Goal: Task Accomplishment & Management: Use online tool/utility

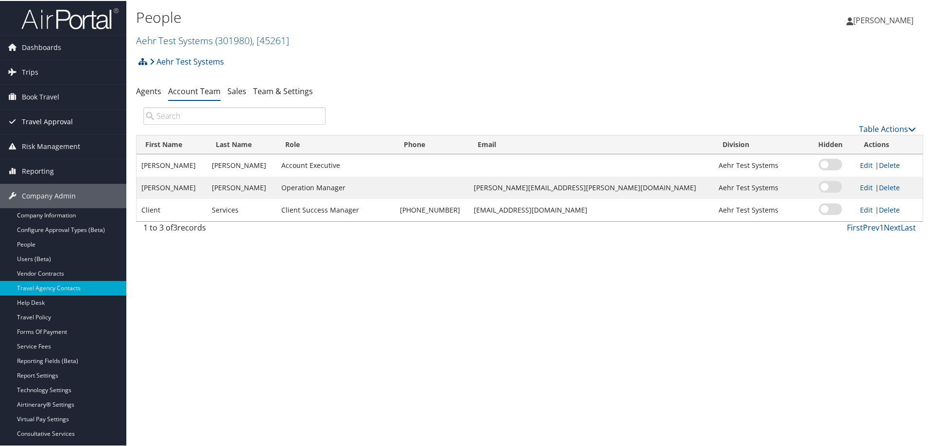
click at [54, 117] on span "Travel Approval" at bounding box center [47, 121] width 51 height 24
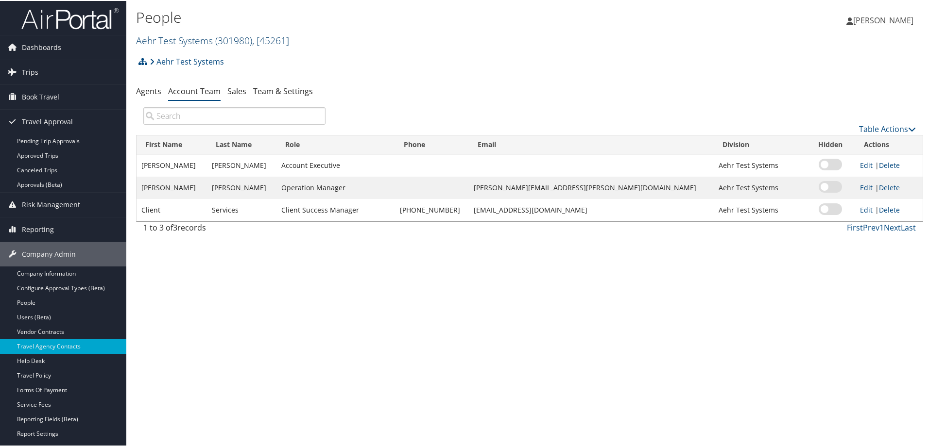
click at [226, 35] on span "( 301980 )" at bounding box center [233, 39] width 37 height 13
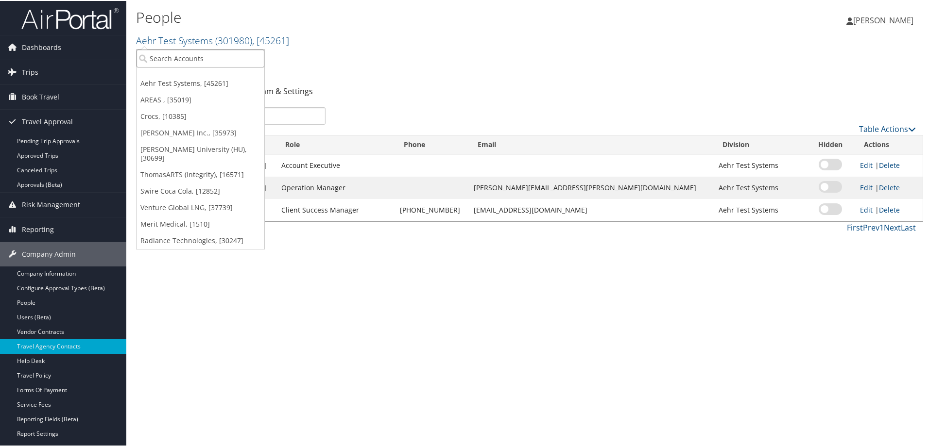
click at [167, 59] on input "search" at bounding box center [200, 58] width 128 height 18
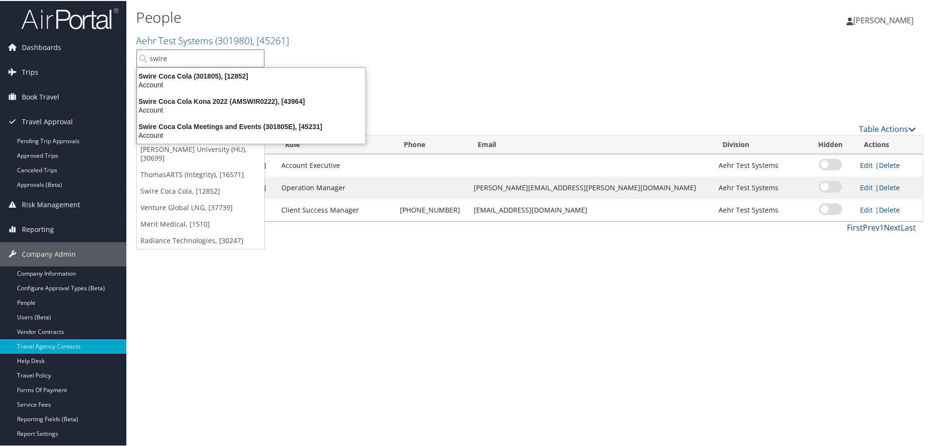
type input "swire"
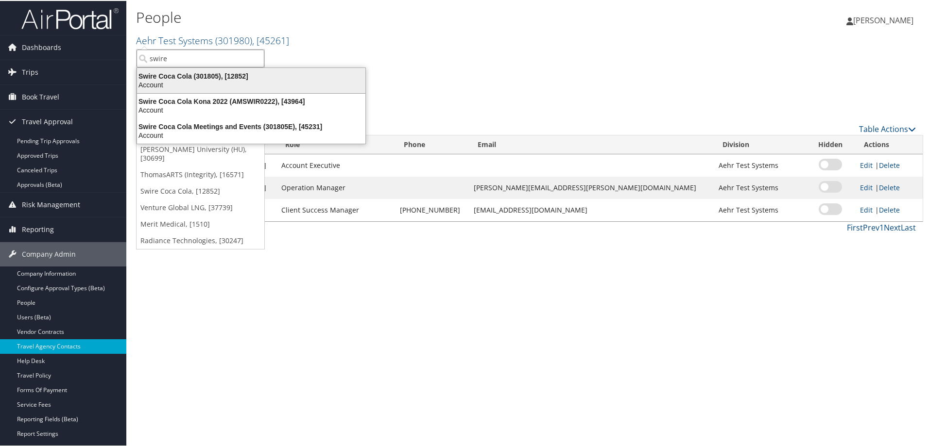
click at [178, 76] on div "Swire Coca Cola (301805), [12852]" at bounding box center [251, 75] width 240 height 9
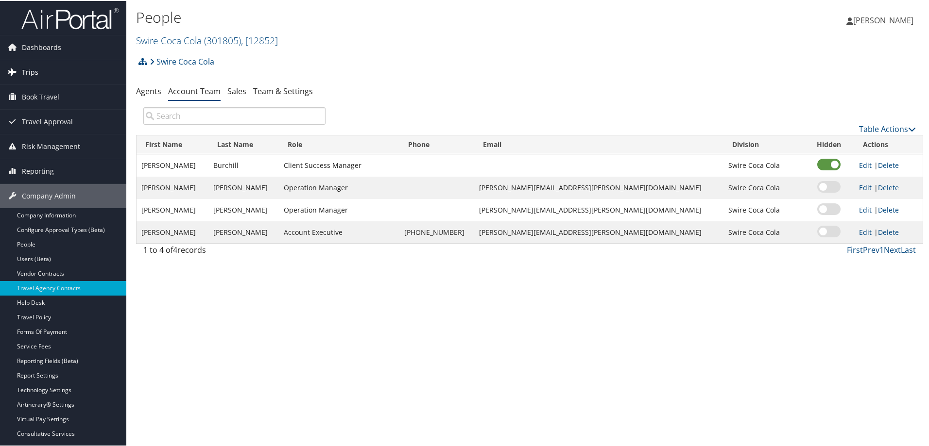
click at [39, 73] on link "Trips" at bounding box center [63, 71] width 126 height 24
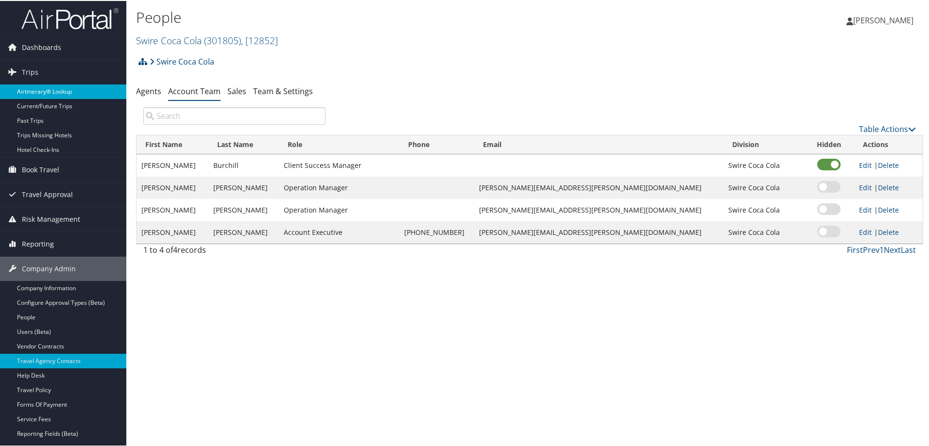
click at [50, 90] on link "Airtinerary® Lookup" at bounding box center [63, 91] width 126 height 15
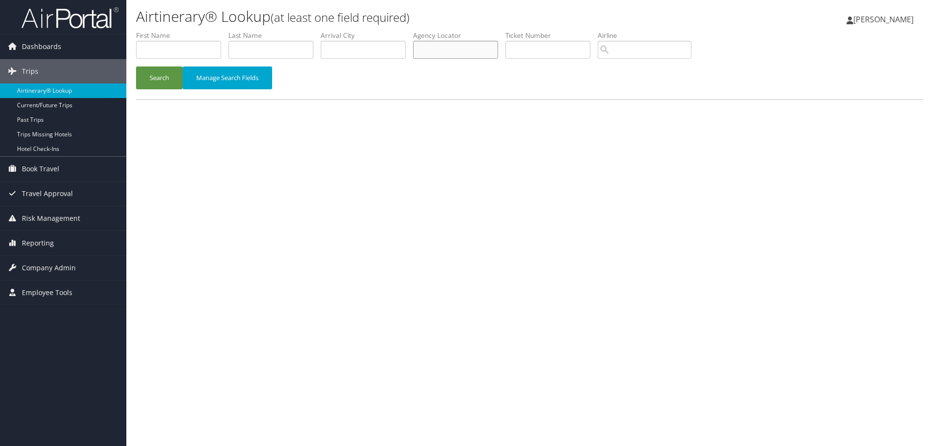
click at [427, 48] on input "text" at bounding box center [455, 50] width 85 height 18
type input "cg38m3"
click at [163, 72] on button "Search" at bounding box center [159, 78] width 47 height 23
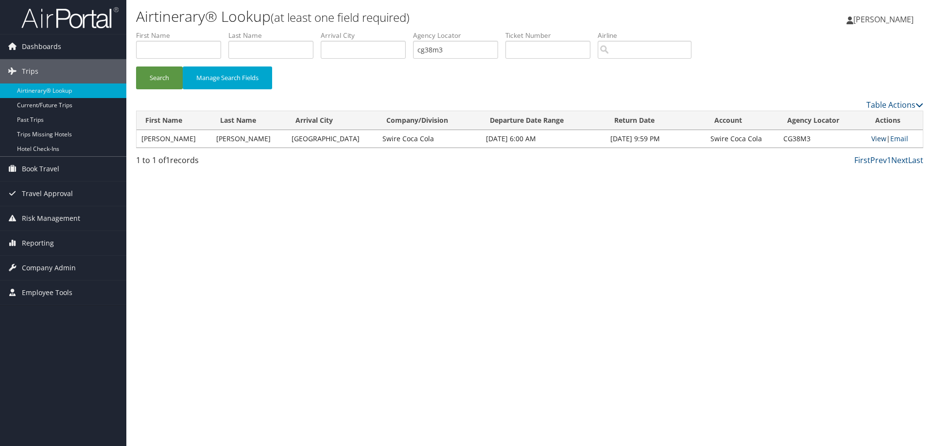
click at [873, 137] on link "View" at bounding box center [878, 138] width 15 height 9
click at [895, 137] on link "Email" at bounding box center [899, 138] width 18 height 9
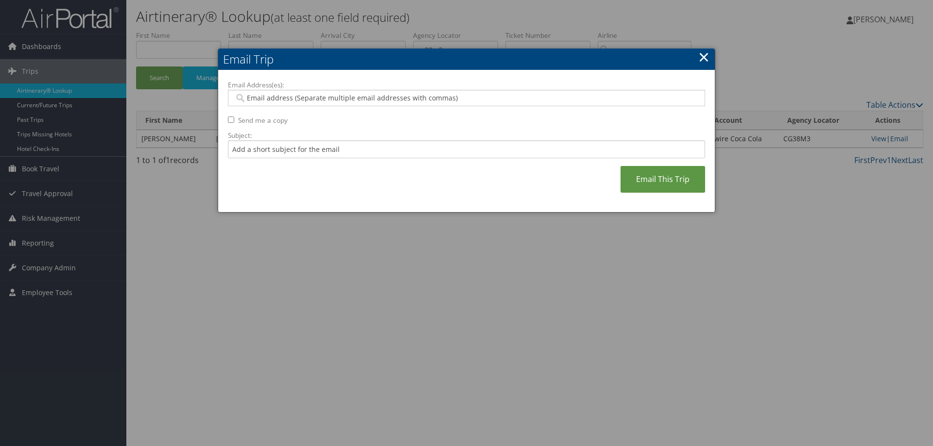
click at [272, 97] on input "Email Address(es):" at bounding box center [466, 98] width 464 height 10
type input "lora.brown@swirecc.com"
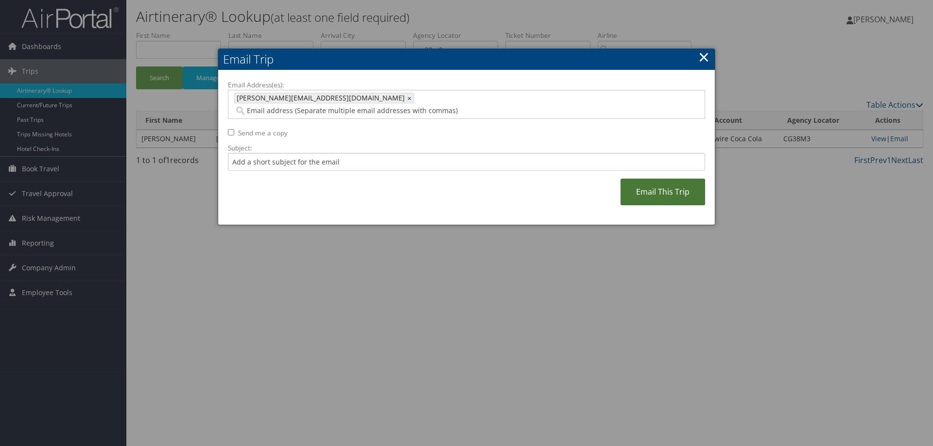
click at [643, 179] on link "Email This Trip" at bounding box center [662, 192] width 85 height 27
